Goal: Navigation & Orientation: Find specific page/section

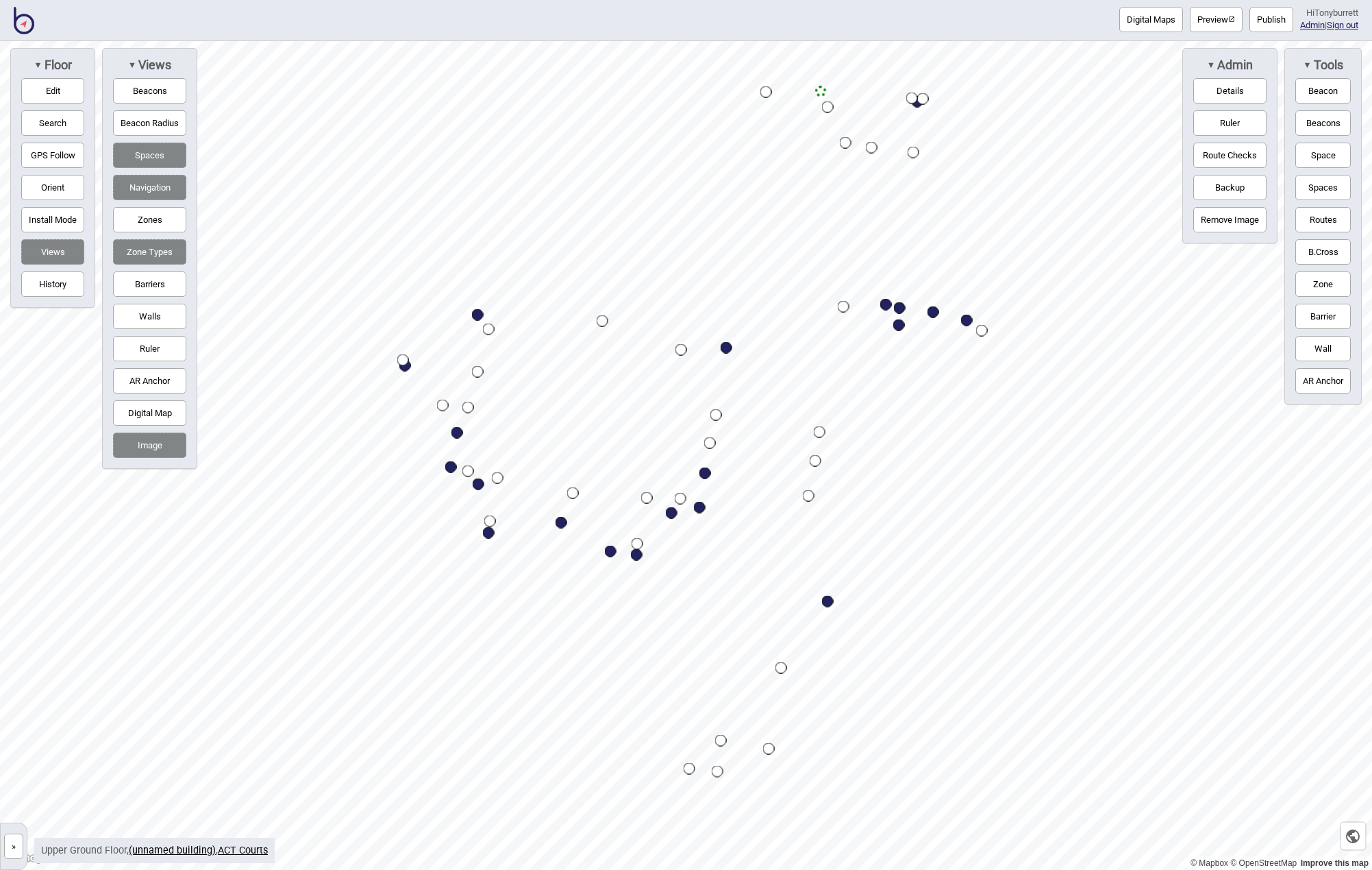
click at [20, 842] on button "»" at bounding box center [13, 846] width 19 height 26
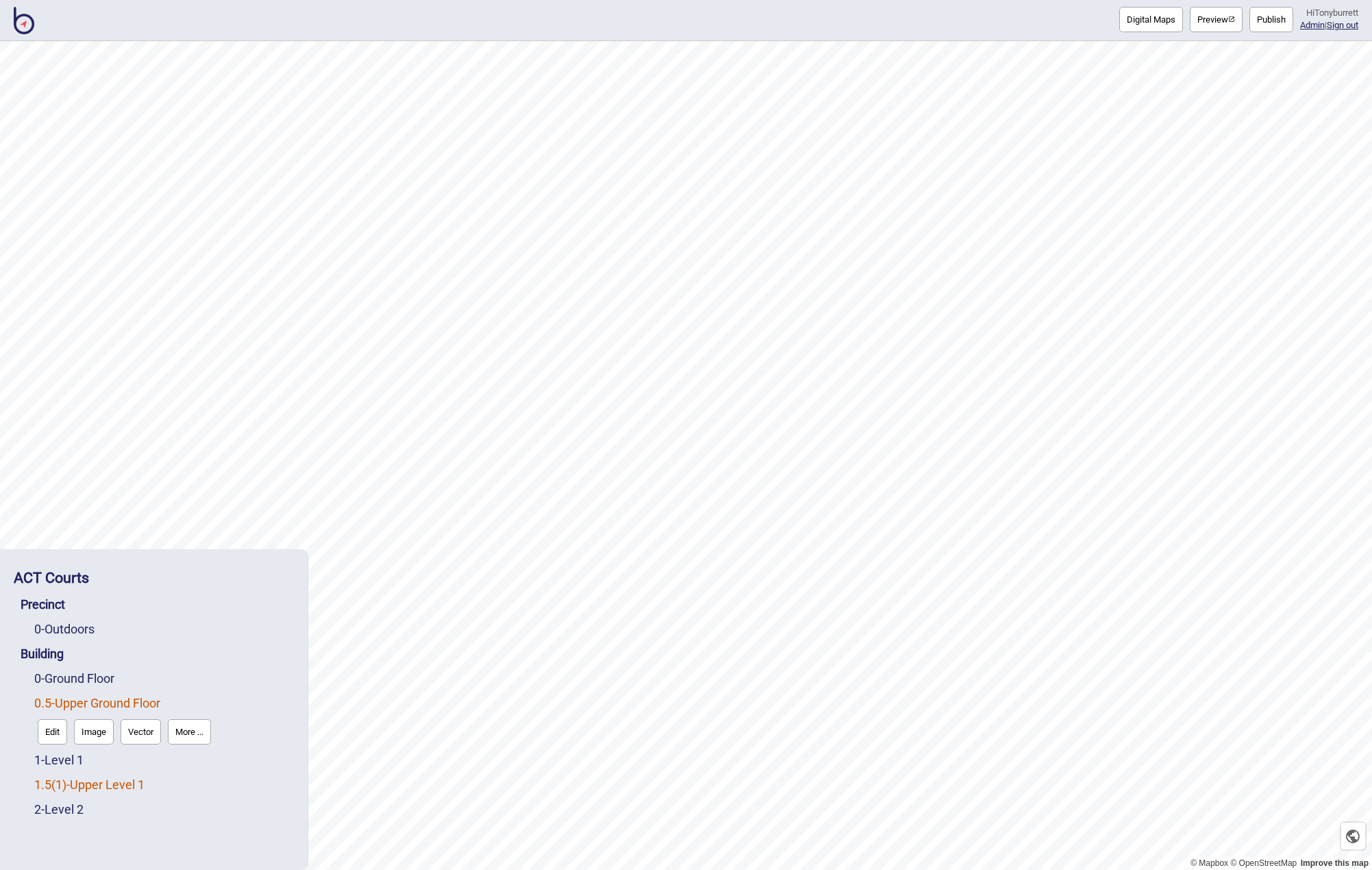
click at [75, 785] on link "1.5 ( 1 ) - Upper Level 1" at bounding box center [89, 784] width 110 height 14
click at [71, 731] on link "1 - Level 1" at bounding box center [58, 727] width 49 height 14
click at [65, 783] on span "( 1 )" at bounding box center [59, 784] width 15 height 14
click at [156, 846] on div "ACT Courts Precinct 0 - Outdoors Building 0 - Ground Floor 0.5 - Upper Ground F…" at bounding box center [153, 709] width 293 height 307
click at [1355, 838] on icon "button" at bounding box center [1353, 836] width 17 height 17
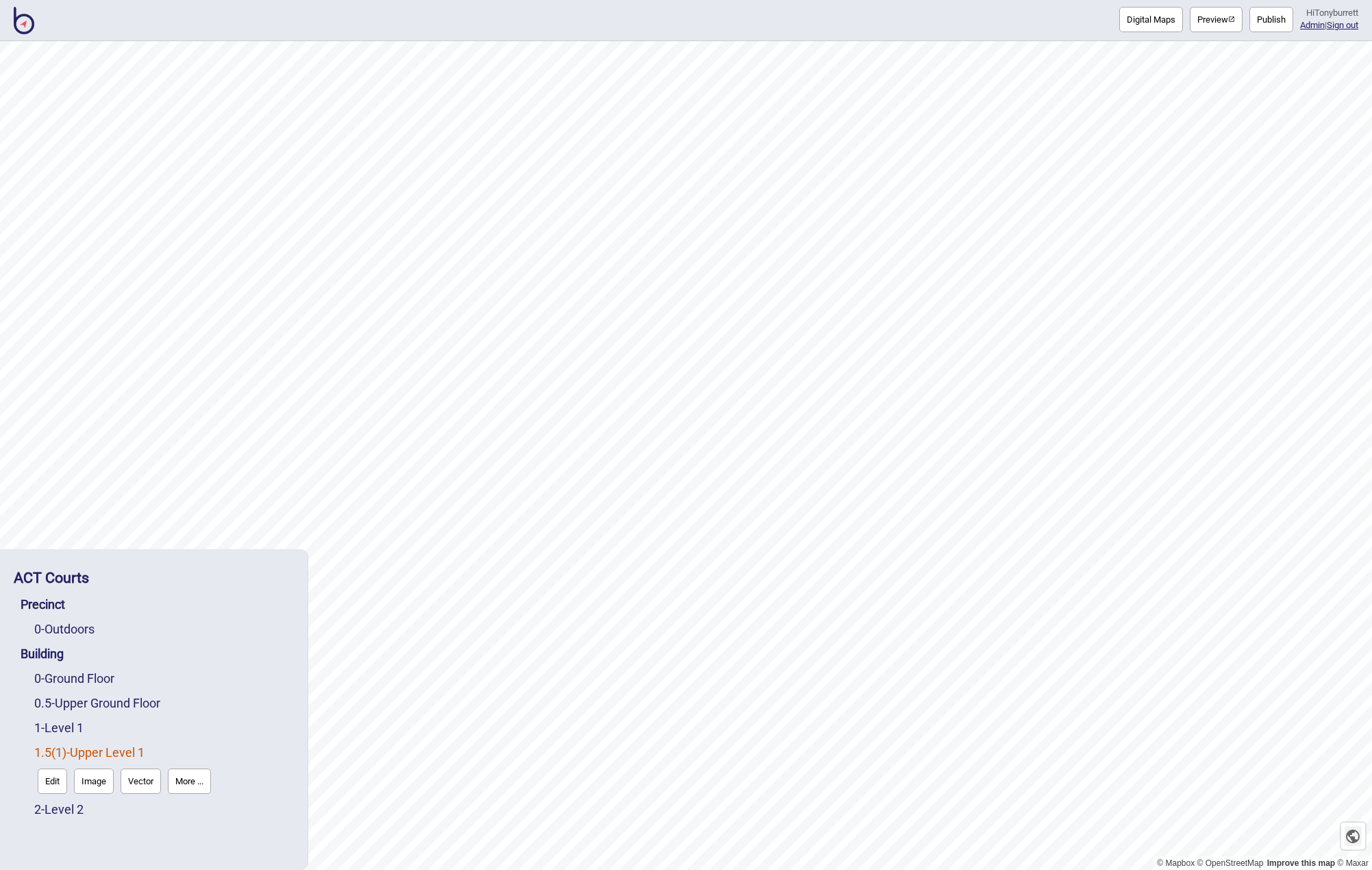
click at [1355, 838] on icon "button" at bounding box center [1353, 836] width 17 height 17
